Goal: Task Accomplishment & Management: Use online tool/utility

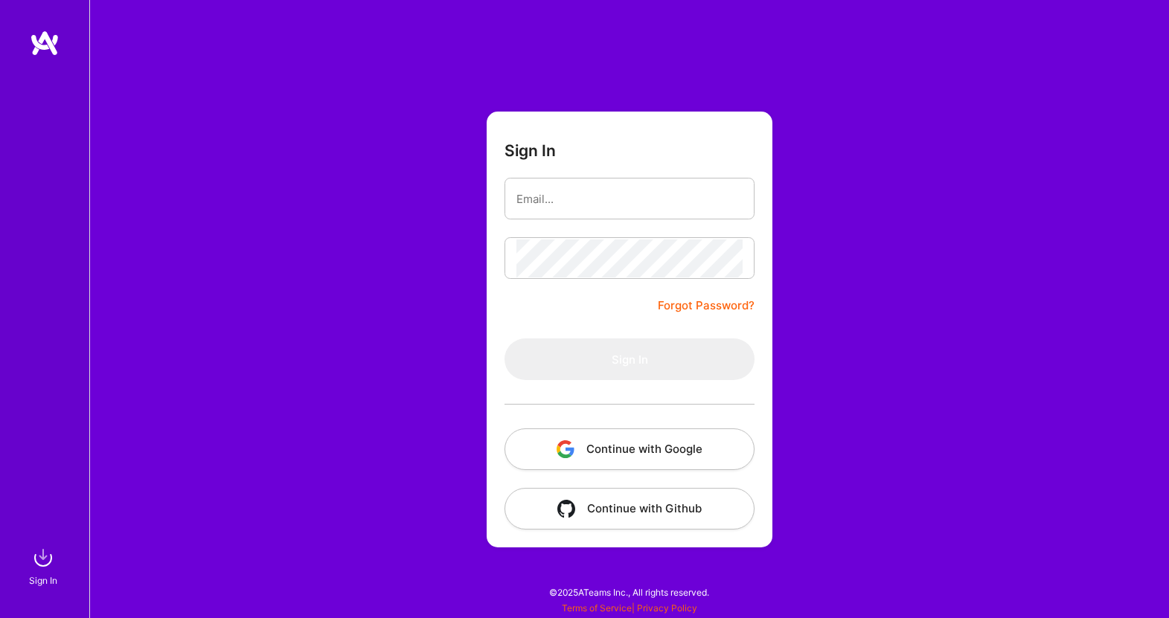
click at [676, 188] on input "email" at bounding box center [629, 199] width 226 height 38
type input "markus_gritsch@gmx.de"
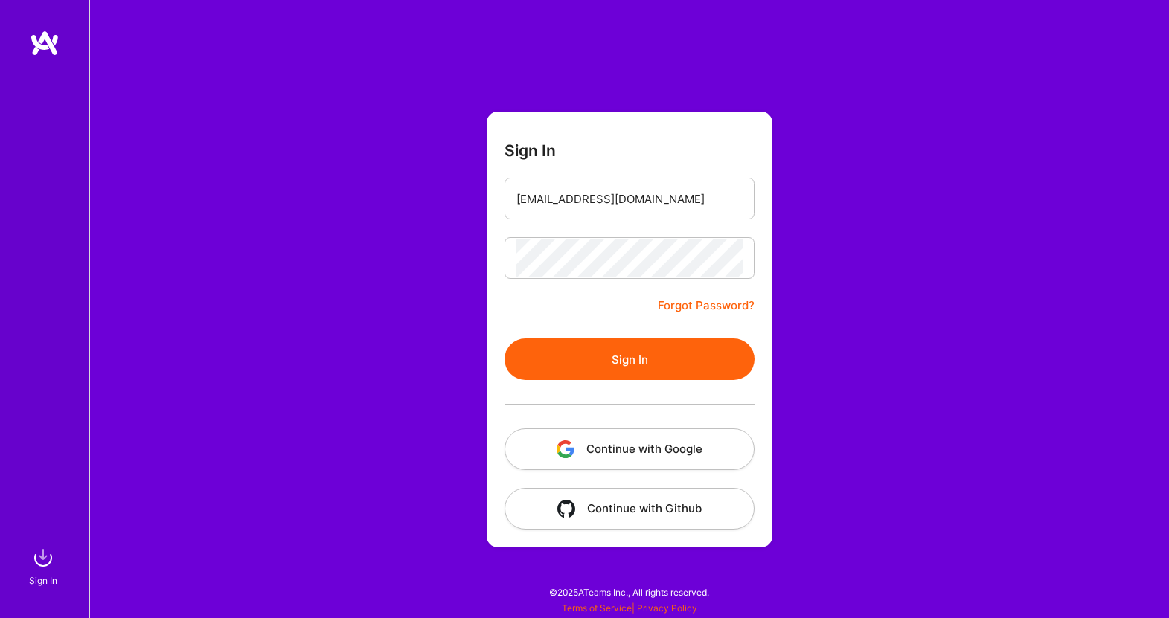
click at [610, 350] on button "Sign In" at bounding box center [630, 360] width 250 height 42
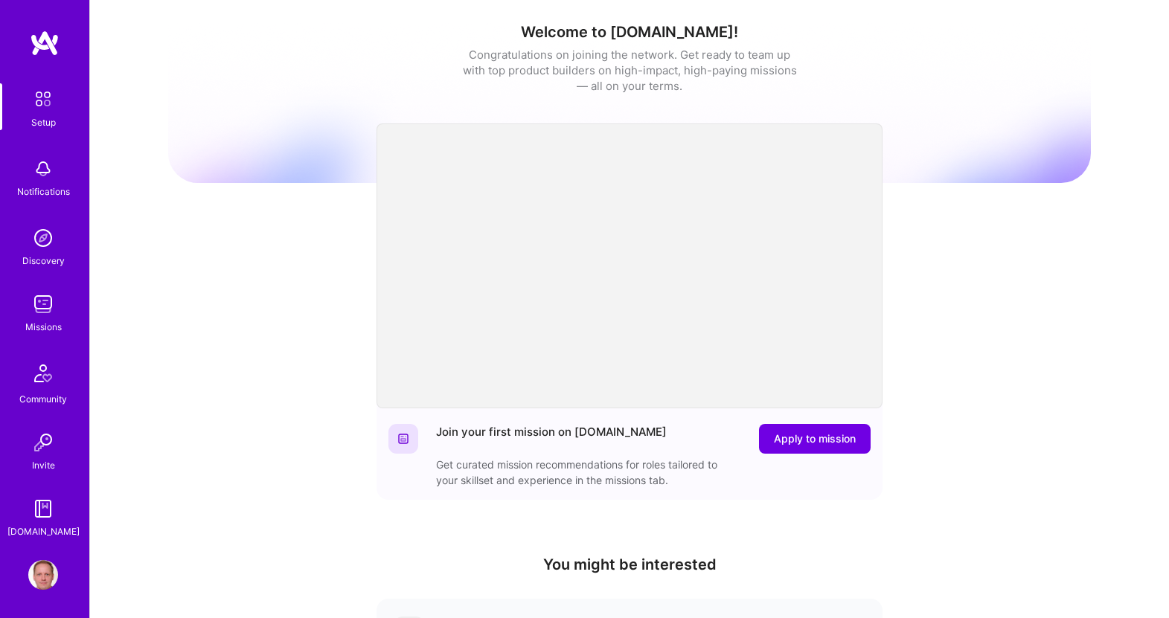
click at [51, 313] on img at bounding box center [43, 304] width 30 height 30
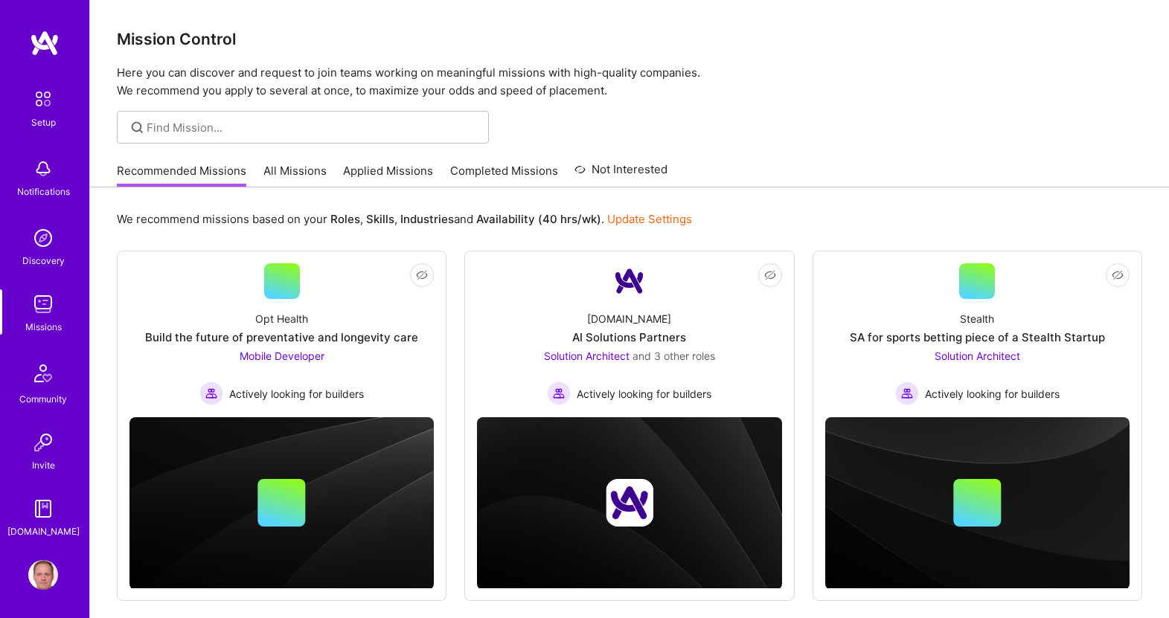
click at [287, 173] on link "All Missions" at bounding box center [294, 175] width 63 height 25
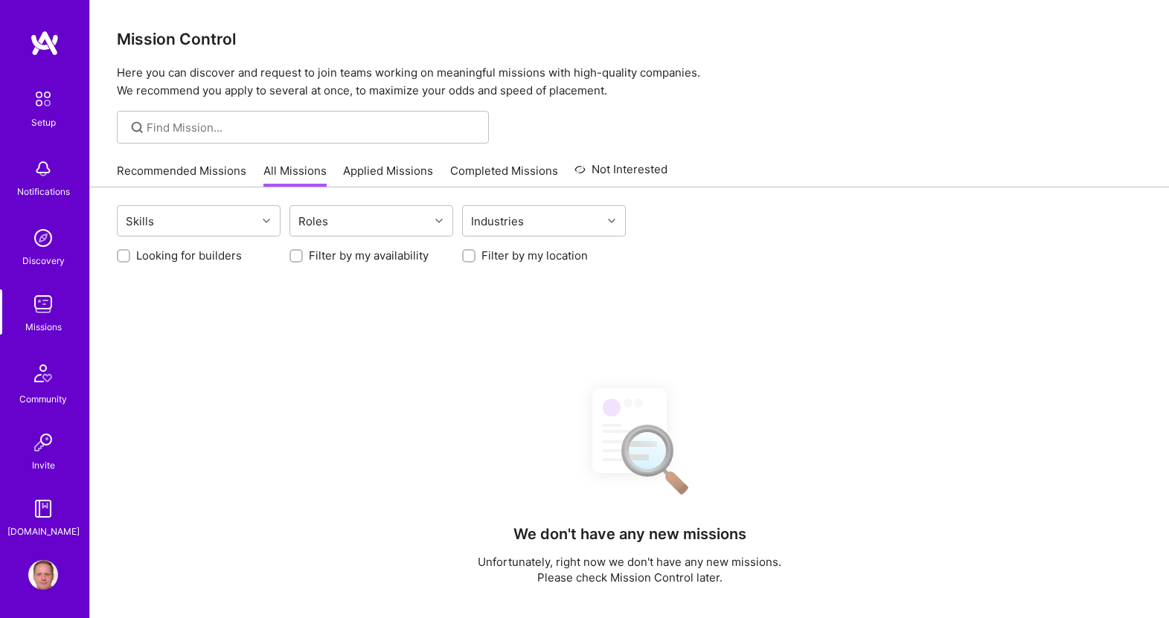
click at [366, 168] on link "Applied Missions" at bounding box center [388, 175] width 90 height 25
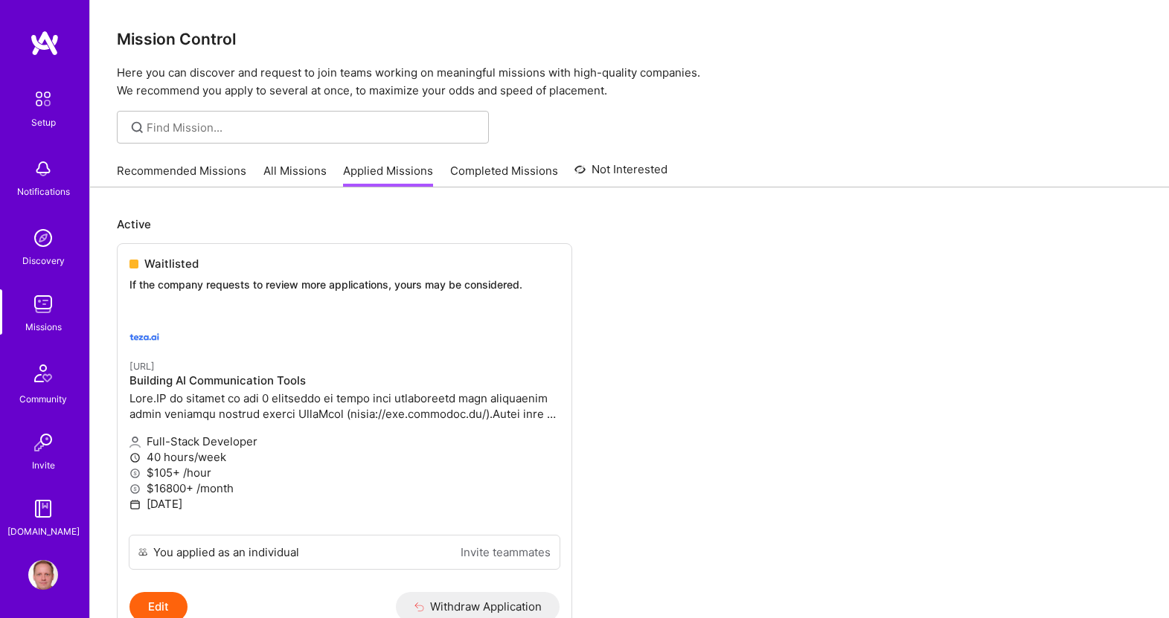
click at [182, 173] on link "Recommended Missions" at bounding box center [181, 175] width 129 height 25
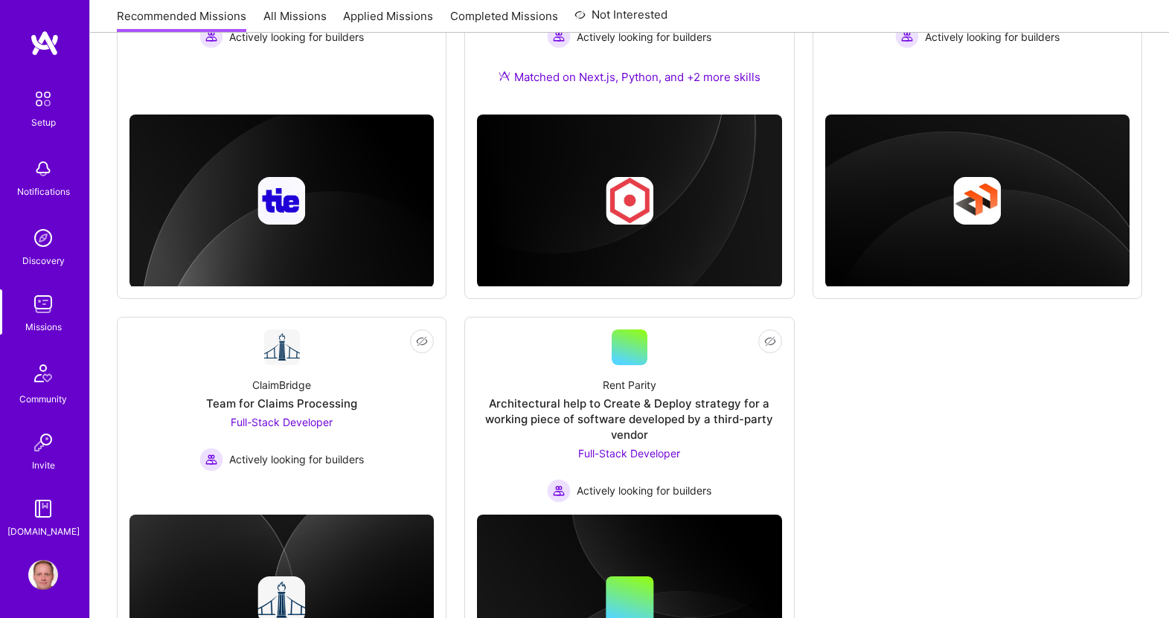
scroll to position [842, 0]
